Goal: Find specific page/section: Find specific page/section

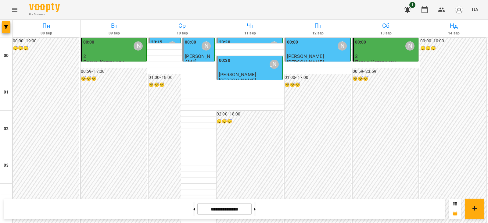
scroll to position [720, 0]
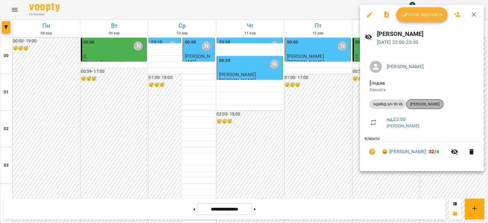
click at [431, 101] on div "[PERSON_NAME]" at bounding box center [424, 104] width 37 height 10
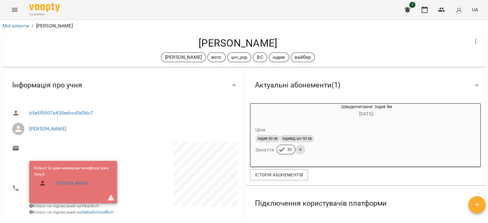
drag, startPoint x: 277, startPoint y: 39, endPoint x: 188, endPoint y: 43, distance: 89.2
click at [188, 43] on h4 "[PERSON_NAME]" at bounding box center [237, 43] width 461 height 13
copy h4 "[PERSON_NAME]"
